Goal: Task Accomplishment & Management: Manage account settings

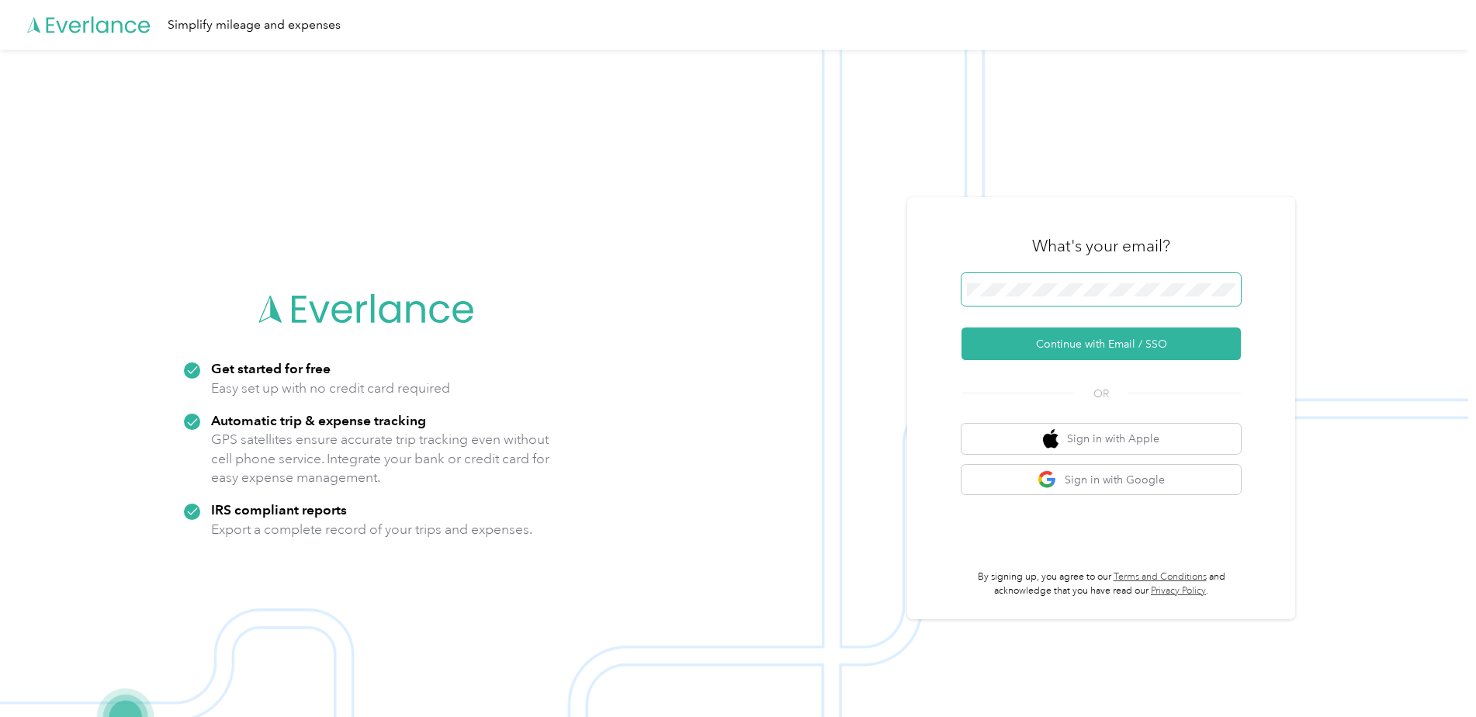
click at [1065, 296] on span at bounding box center [1100, 289] width 279 height 33
click at [1062, 345] on button "Continue with Email / SSO" at bounding box center [1100, 343] width 279 height 33
